Goal: Transaction & Acquisition: Purchase product/service

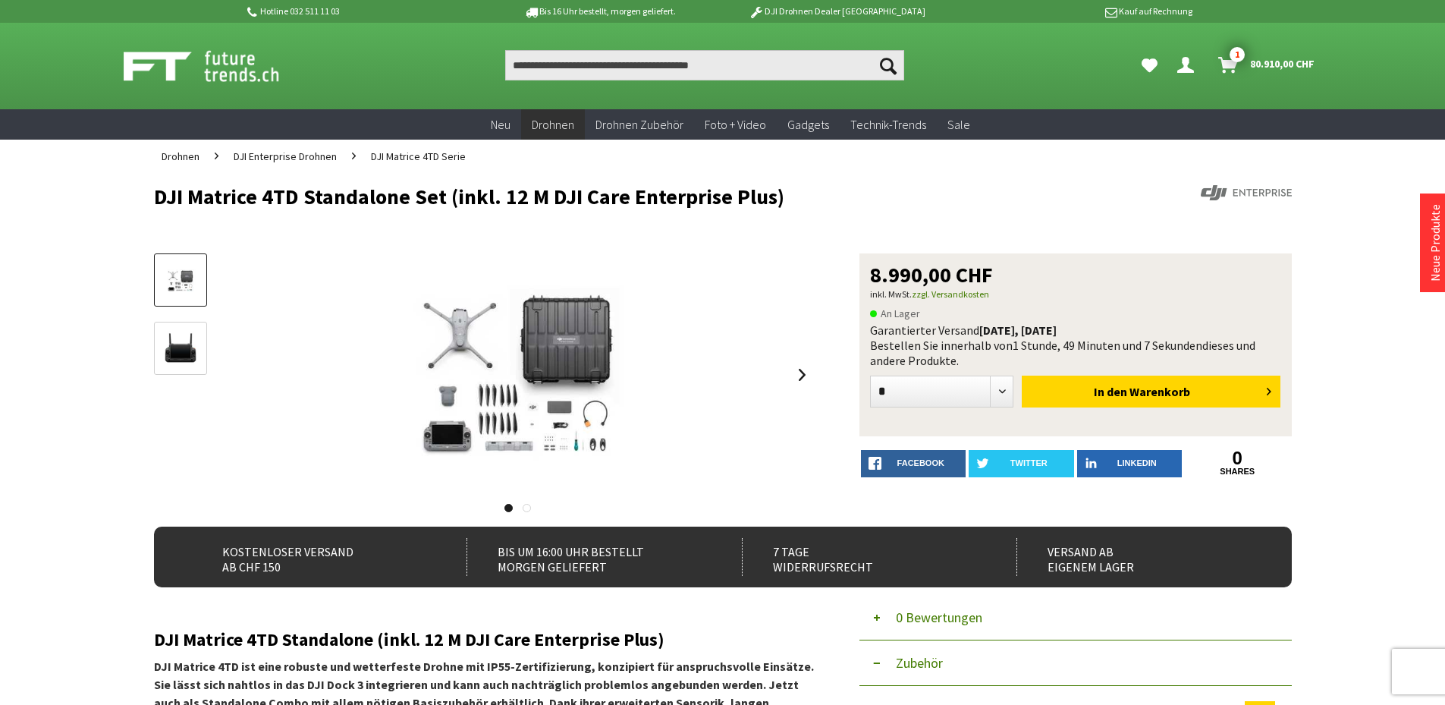
select select "*"
click at [643, 72] on input "Produkt, Marke, Kategorie, EAN, Artikelnummer…" at bounding box center [704, 65] width 399 height 30
type input "*******"
click at [873, 50] on button "Suchen" at bounding box center [889, 65] width 32 height 30
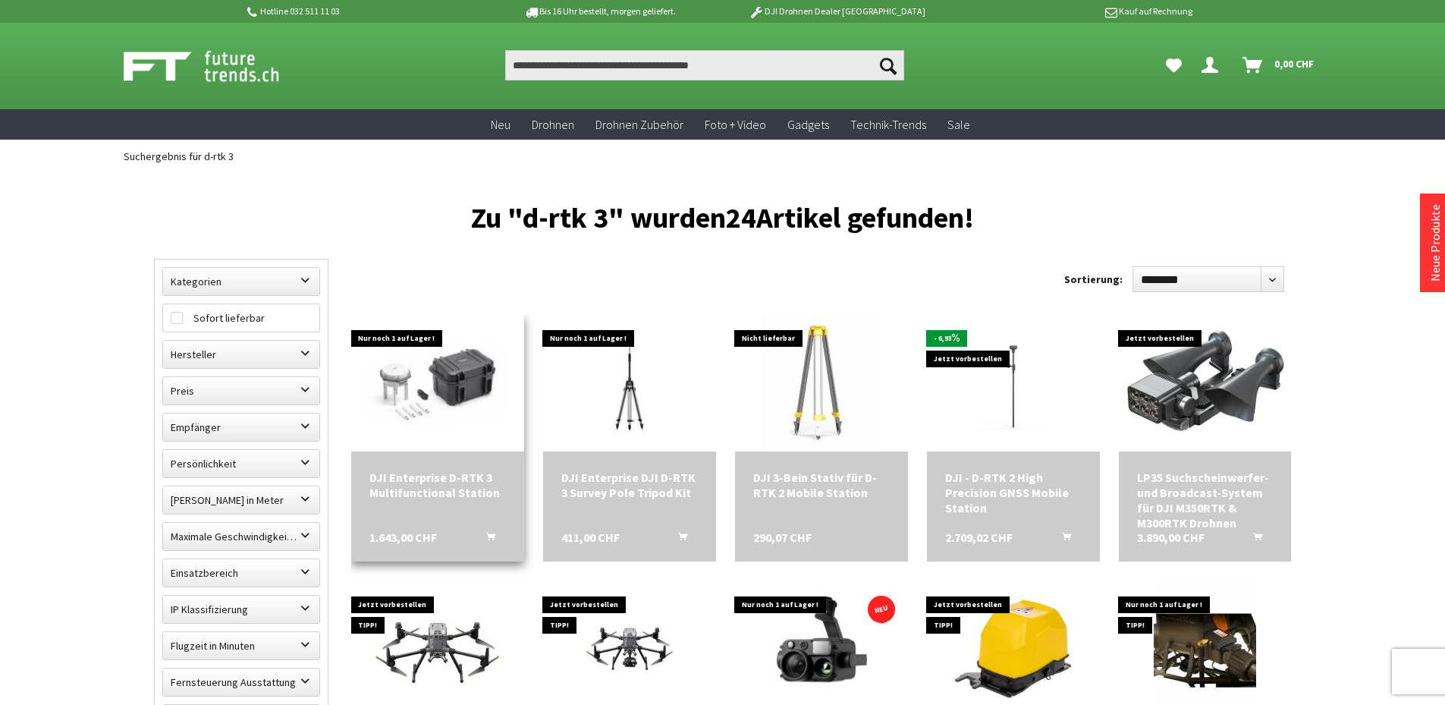
click at [455, 371] on img at bounding box center [437, 384] width 173 height 130
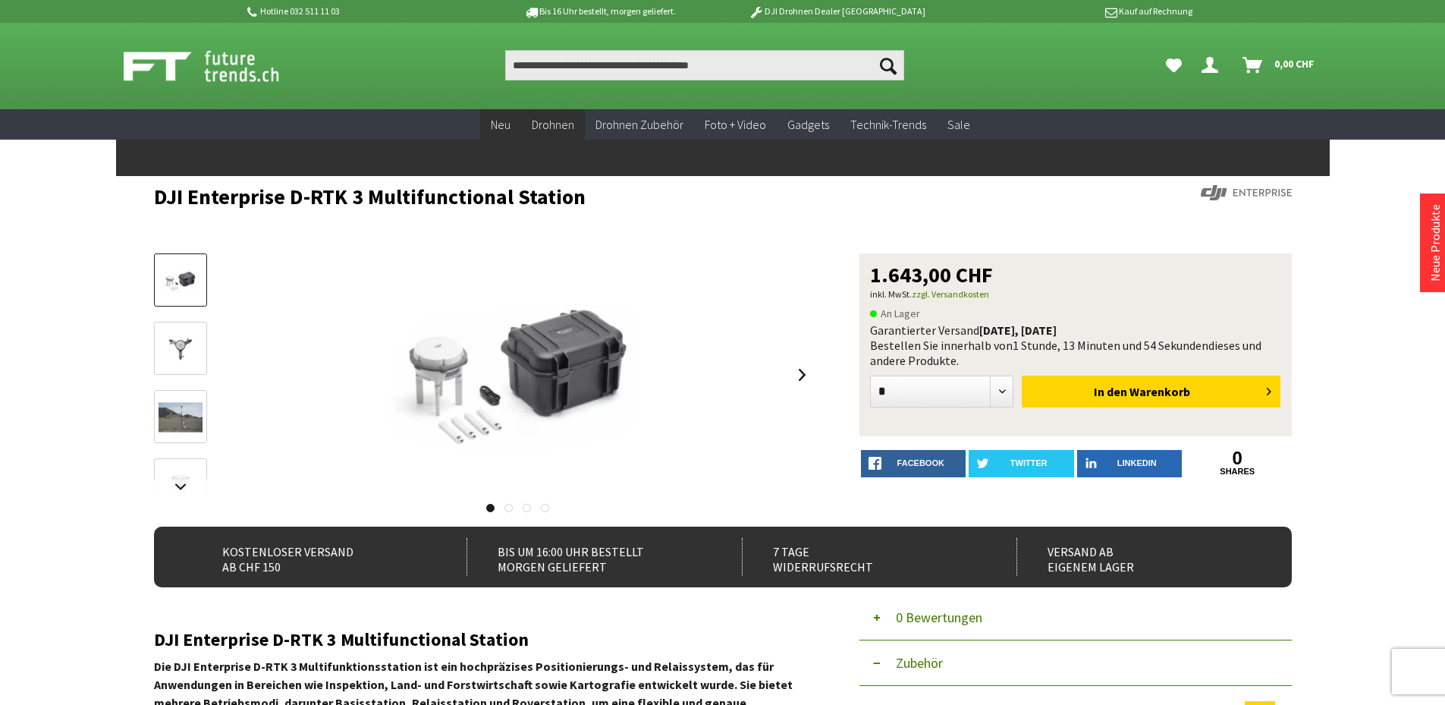
click at [499, 126] on span "Neu" at bounding box center [501, 124] width 20 height 15
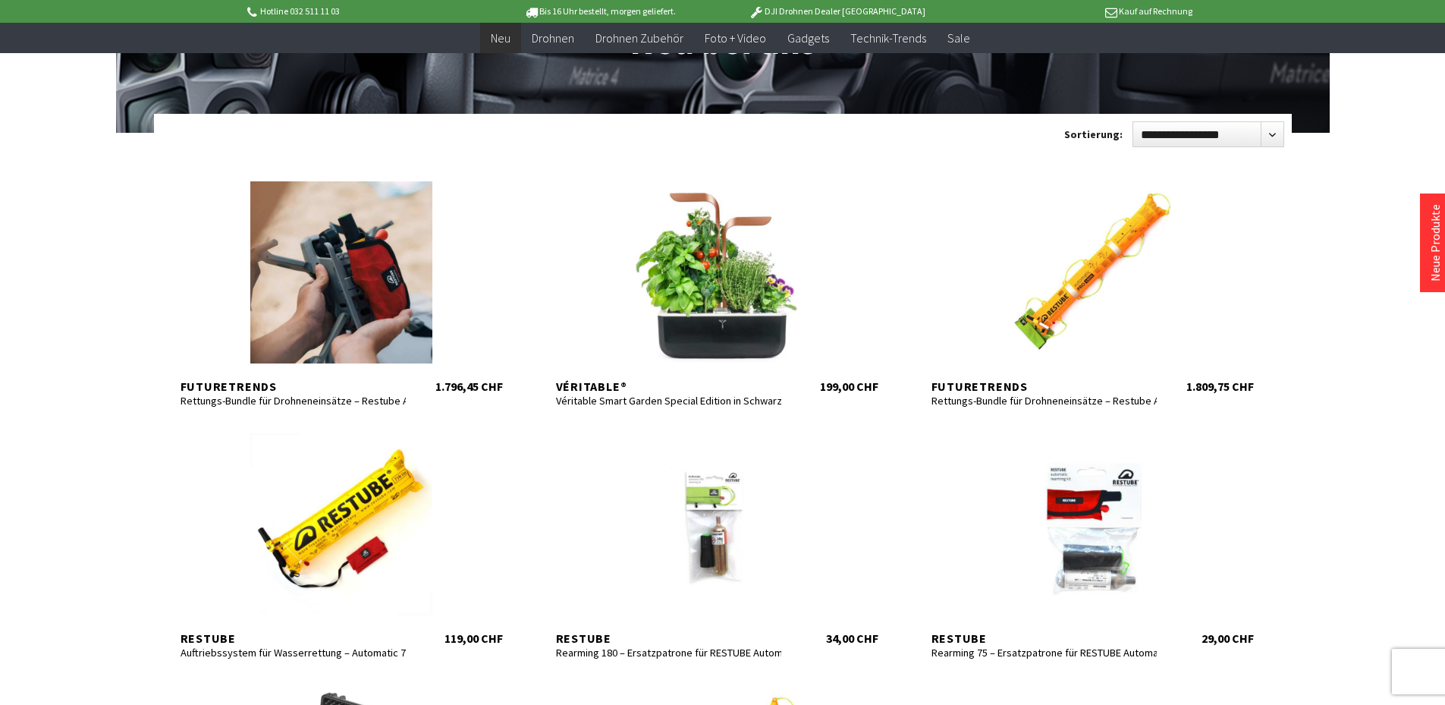
scroll to position [152, 0]
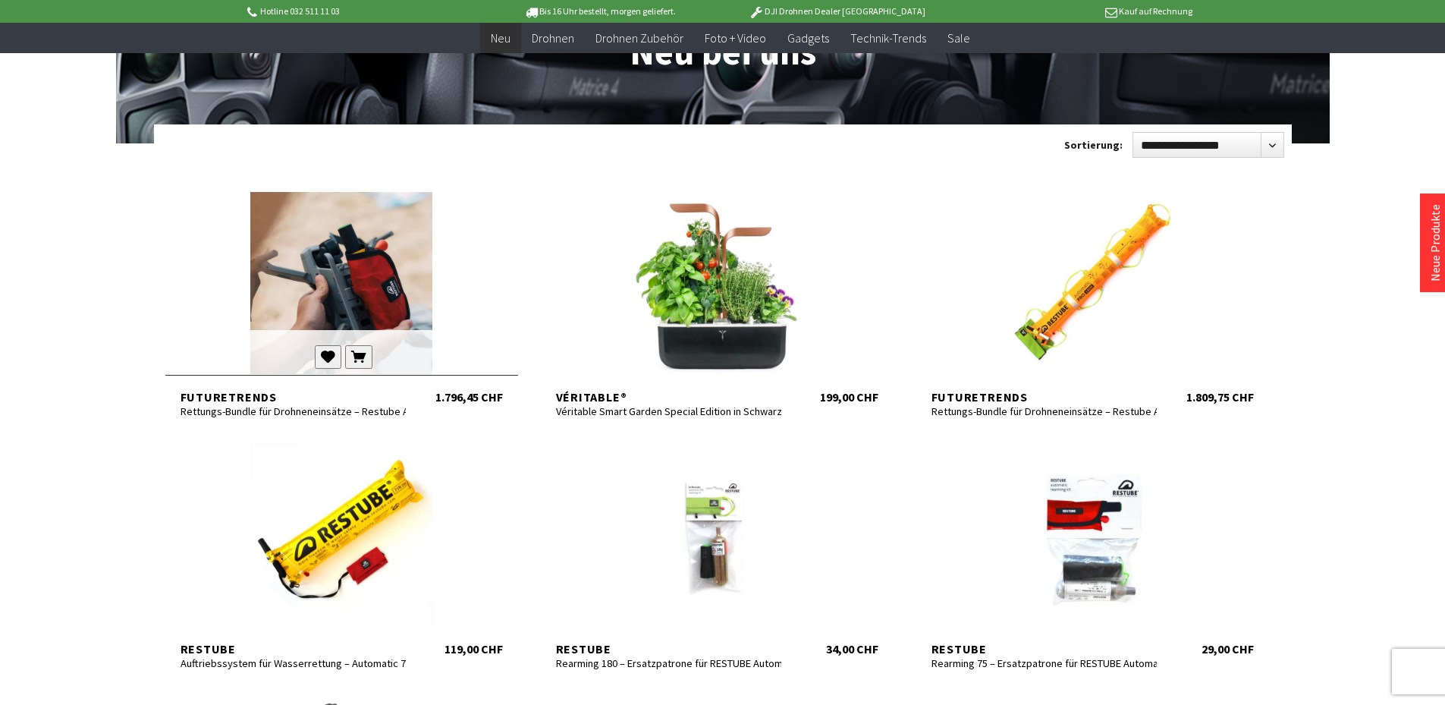
click at [358, 289] on div at bounding box center [341, 283] width 353 height 182
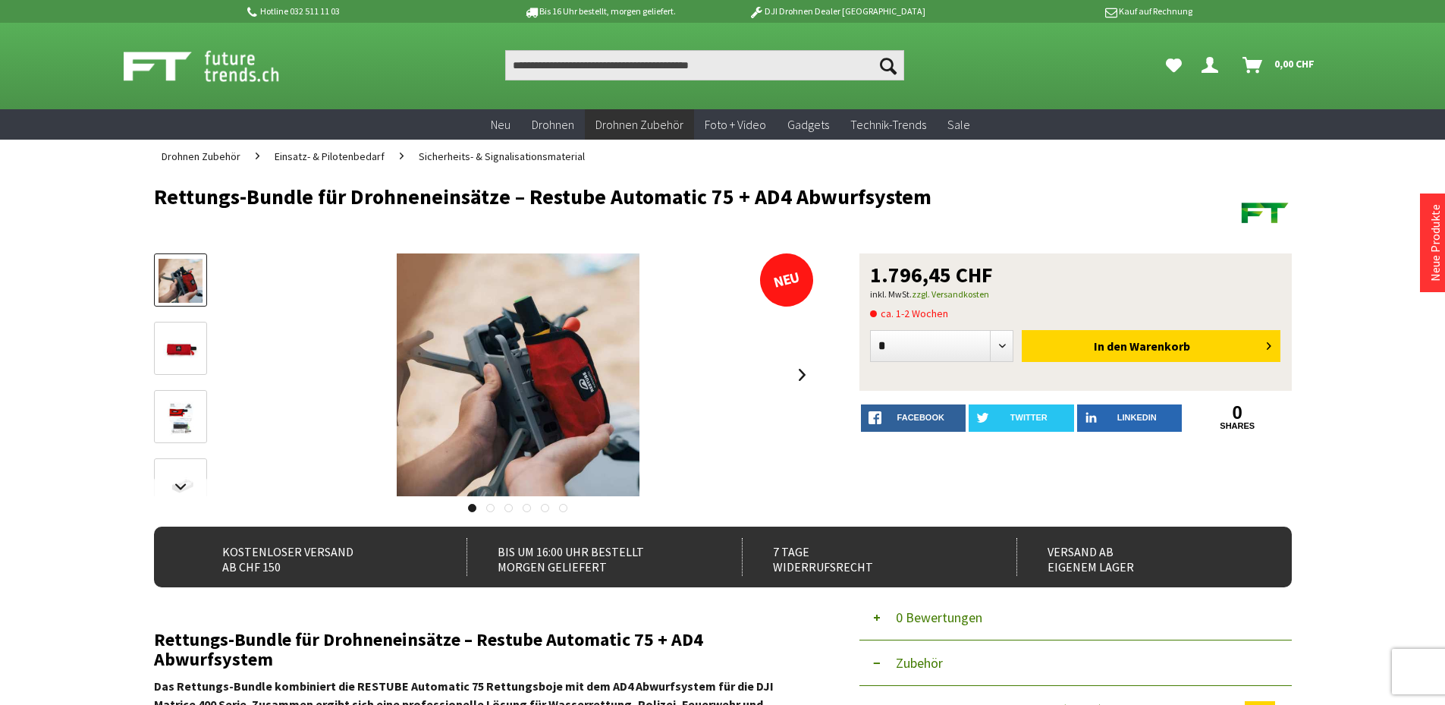
click at [190, 331] on img at bounding box center [181, 349] width 44 height 44
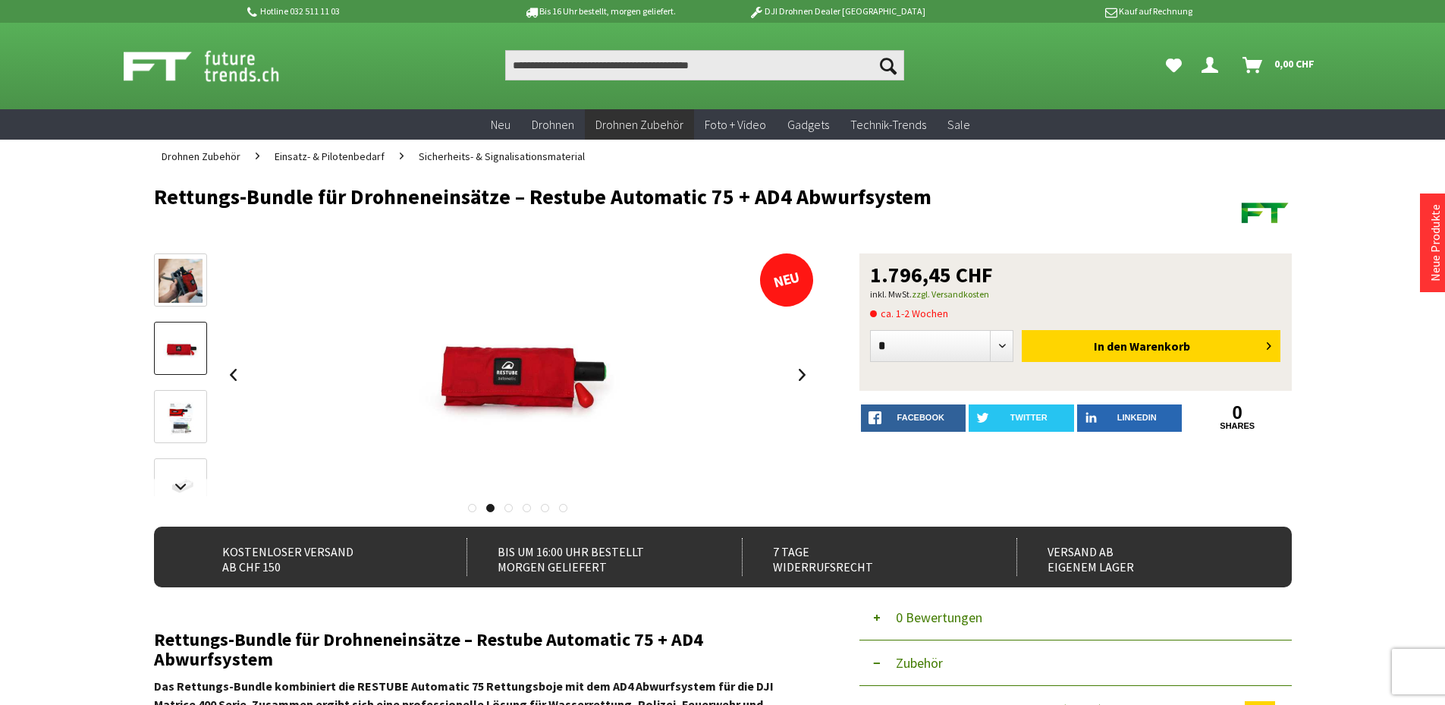
click at [172, 401] on img at bounding box center [181, 417] width 44 height 44
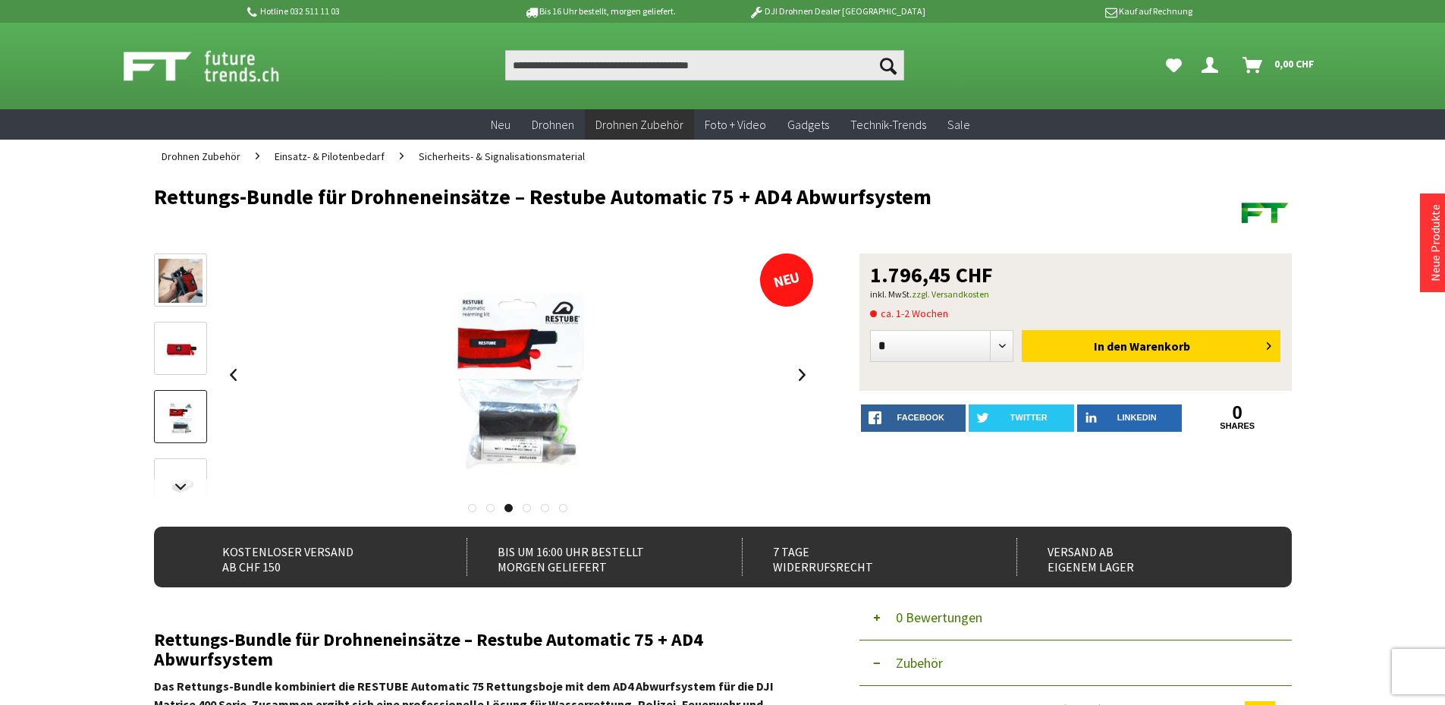
click at [181, 466] on link at bounding box center [180, 484] width 53 height 53
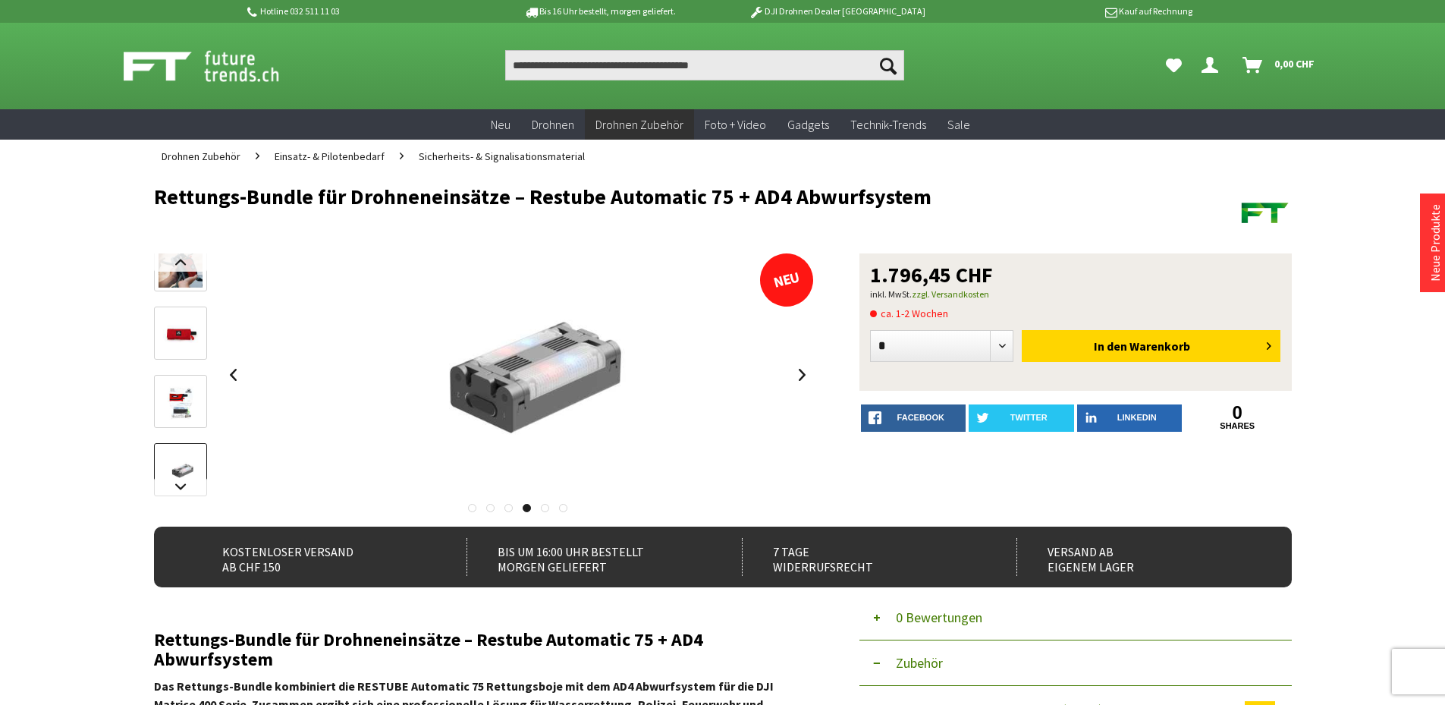
click at [186, 286] on img at bounding box center [181, 266] width 44 height 44
